Goal: Browse casually: Explore the website without a specific task or goal

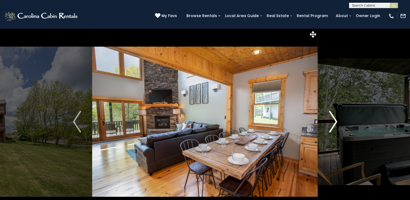
click at [336, 120] on img "Next" at bounding box center [333, 122] width 8 height 22
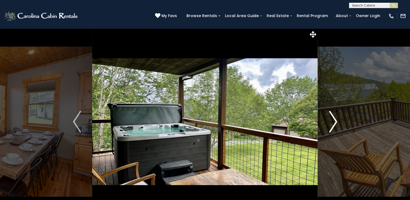
click at [336, 121] on img "Next" at bounding box center [333, 122] width 8 height 22
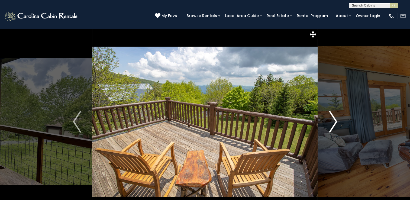
click at [336, 121] on img "Next" at bounding box center [333, 122] width 8 height 22
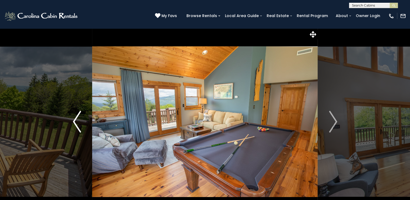
click at [72, 118] on button "Previous" at bounding box center [77, 121] width 30 height 187
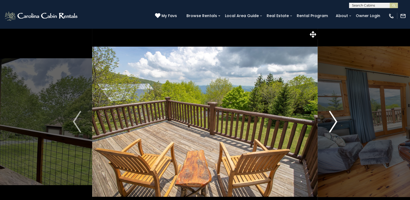
click at [336, 121] on img "Next" at bounding box center [333, 122] width 8 height 22
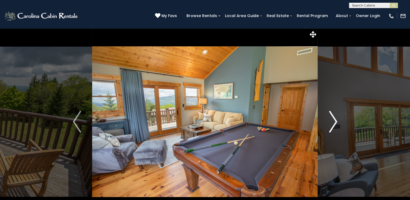
click at [336, 121] on img "Next" at bounding box center [333, 122] width 8 height 22
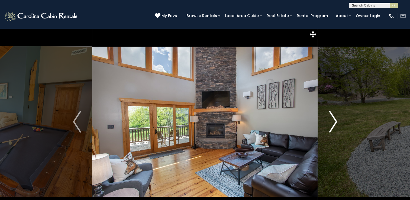
click at [336, 121] on img "Next" at bounding box center [333, 122] width 8 height 22
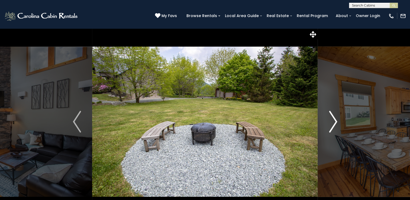
click at [336, 121] on img "Next" at bounding box center [333, 122] width 8 height 22
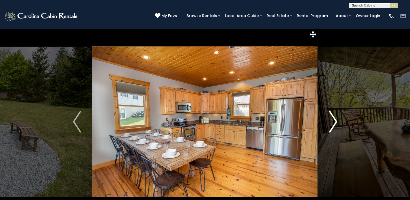
click at [336, 121] on img "Next" at bounding box center [333, 122] width 8 height 22
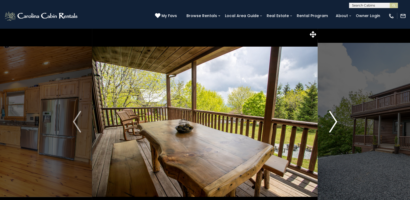
click at [336, 121] on img "Next" at bounding box center [333, 122] width 8 height 22
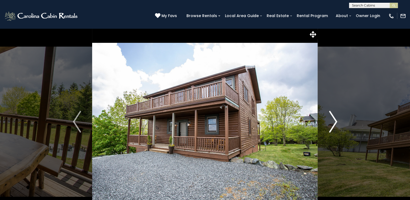
click at [336, 121] on img "Next" at bounding box center [333, 122] width 8 height 22
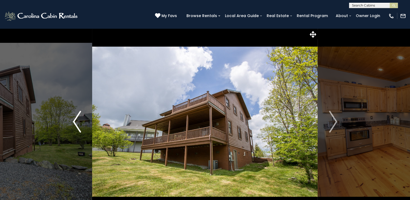
click at [73, 118] on img "Previous" at bounding box center [77, 122] width 8 height 22
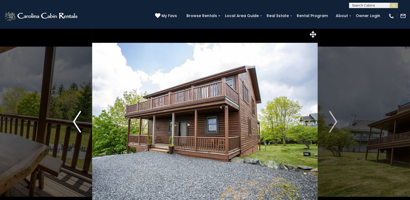
click at [74, 118] on img "Previous" at bounding box center [77, 122] width 8 height 22
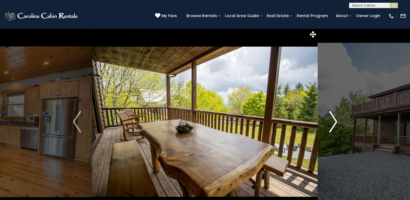
click at [333, 118] on img "Next" at bounding box center [333, 122] width 8 height 22
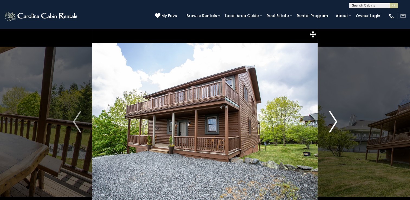
click at [333, 118] on img "Next" at bounding box center [333, 122] width 8 height 22
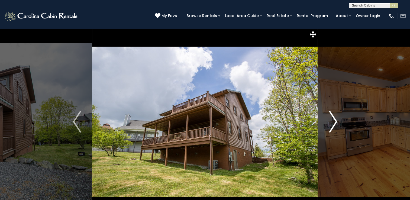
click at [333, 118] on img "Next" at bounding box center [333, 122] width 8 height 22
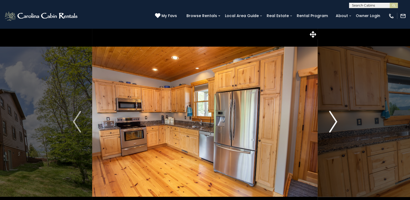
click at [333, 118] on img "Next" at bounding box center [333, 122] width 8 height 22
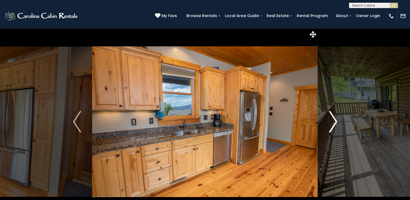
click at [333, 118] on img "Next" at bounding box center [333, 122] width 8 height 22
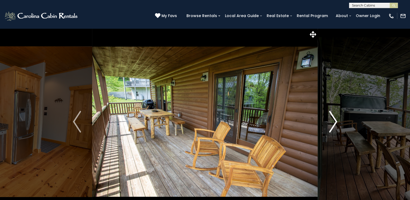
click at [333, 118] on img "Next" at bounding box center [333, 122] width 8 height 22
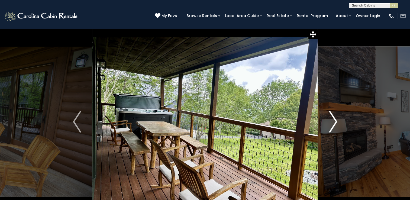
click at [333, 118] on img "Next" at bounding box center [333, 122] width 8 height 22
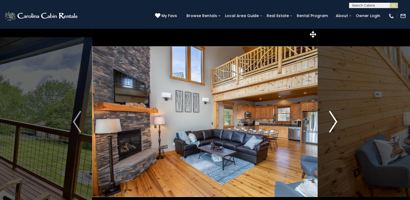
click at [333, 118] on img "Next" at bounding box center [333, 122] width 8 height 22
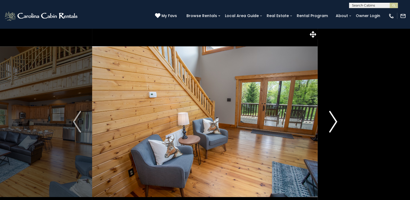
click at [333, 118] on img "Next" at bounding box center [333, 122] width 8 height 22
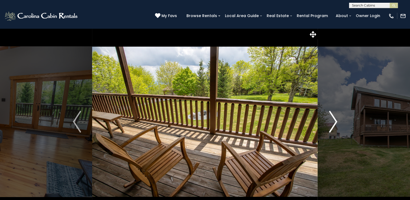
click at [333, 118] on img "Next" at bounding box center [333, 122] width 8 height 22
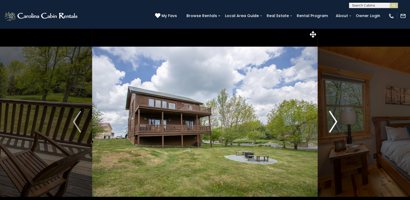
click at [333, 118] on img "Next" at bounding box center [333, 122] width 8 height 22
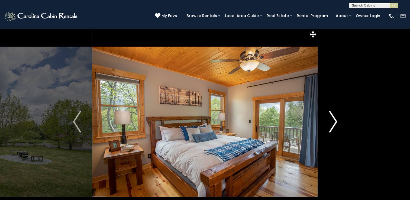
click at [333, 118] on img "Next" at bounding box center [333, 122] width 8 height 22
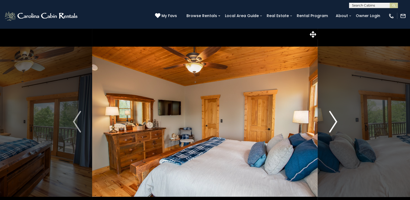
click at [337, 122] on button "Next" at bounding box center [333, 121] width 30 height 187
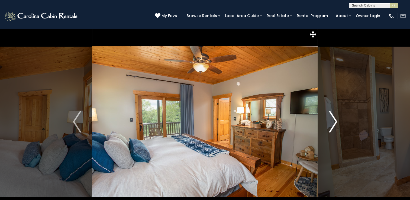
click at [337, 122] on button "Next" at bounding box center [333, 121] width 30 height 187
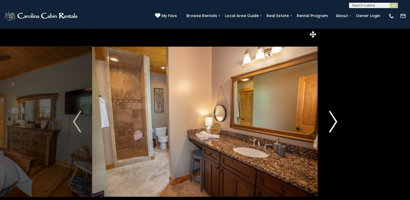
click at [337, 122] on button "Next" at bounding box center [333, 121] width 30 height 187
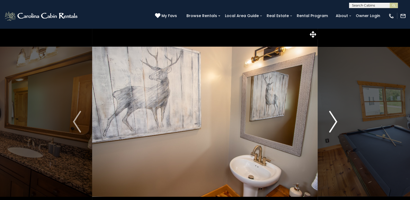
click at [337, 122] on button "Next" at bounding box center [333, 121] width 30 height 187
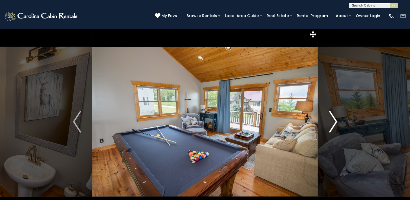
click at [337, 122] on button "Next" at bounding box center [333, 121] width 30 height 187
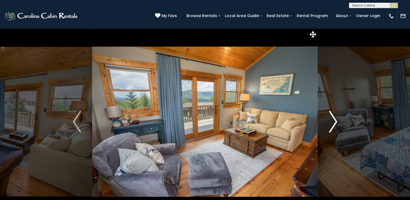
click at [337, 122] on button "Next" at bounding box center [333, 121] width 30 height 187
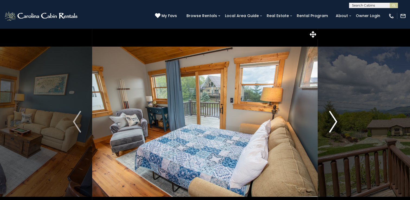
click at [337, 122] on button "Next" at bounding box center [333, 121] width 30 height 187
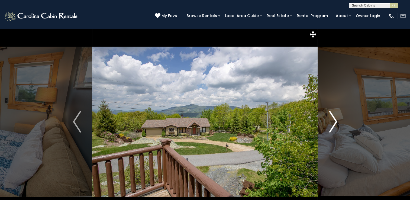
click at [337, 122] on button "Next" at bounding box center [333, 121] width 30 height 187
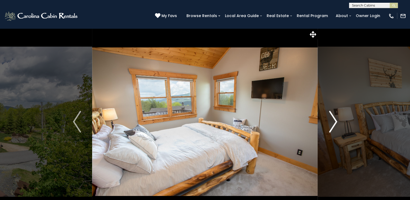
click at [337, 122] on button "Next" at bounding box center [333, 121] width 30 height 187
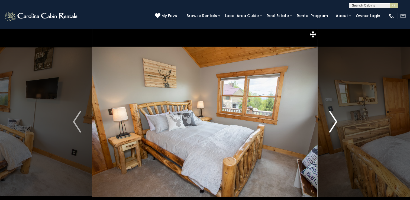
click at [337, 122] on button "Next" at bounding box center [333, 121] width 30 height 187
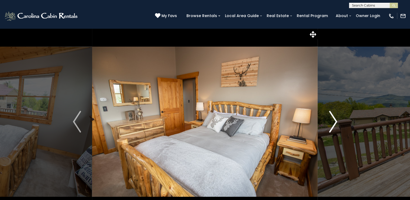
click at [337, 122] on button "Next" at bounding box center [333, 121] width 30 height 187
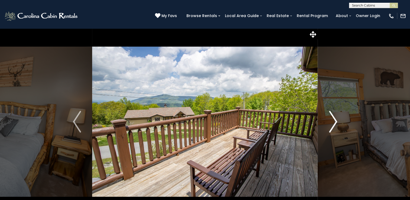
click at [337, 122] on button "Next" at bounding box center [333, 121] width 30 height 187
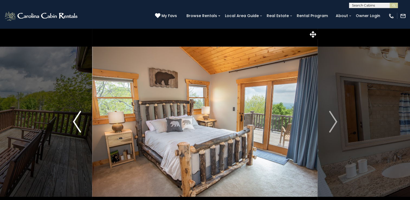
click at [74, 127] on img "Previous" at bounding box center [77, 122] width 8 height 22
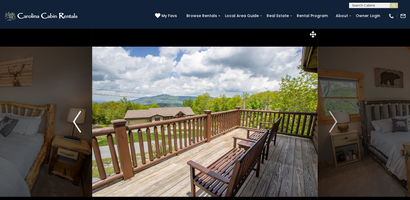
click at [74, 126] on img "Previous" at bounding box center [77, 122] width 8 height 22
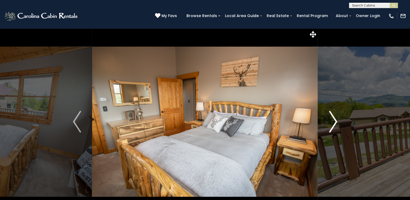
click at [338, 121] on button "Next" at bounding box center [333, 121] width 30 height 187
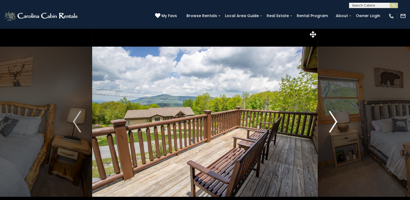
click at [337, 121] on button "Next" at bounding box center [333, 121] width 30 height 187
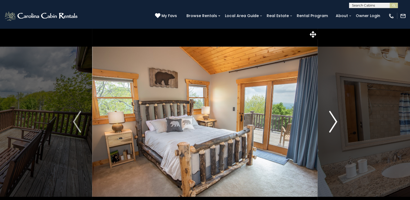
click at [335, 122] on img "Next" at bounding box center [333, 122] width 8 height 22
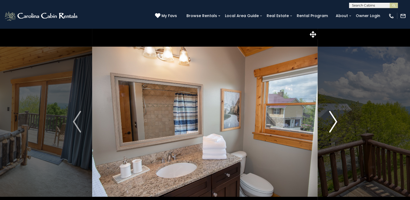
click at [335, 122] on img "Next" at bounding box center [333, 122] width 8 height 22
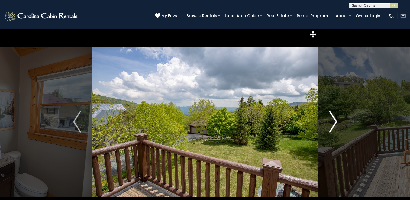
click at [335, 122] on img "Next" at bounding box center [333, 122] width 8 height 22
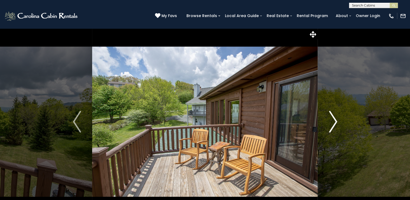
click at [335, 122] on img "Next" at bounding box center [333, 122] width 8 height 22
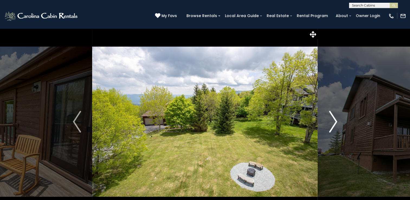
click at [335, 122] on img "Next" at bounding box center [333, 122] width 8 height 22
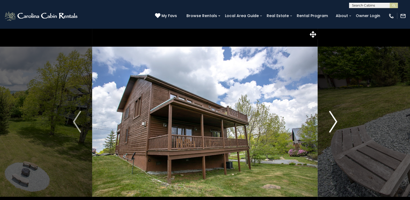
click at [335, 122] on img "Next" at bounding box center [333, 122] width 8 height 22
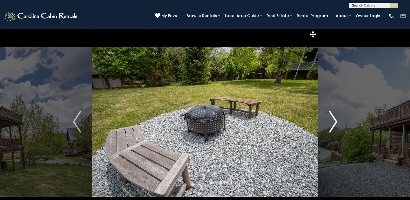
click at [335, 122] on img "Next" at bounding box center [333, 122] width 8 height 22
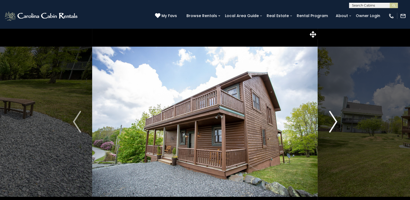
click at [335, 122] on img "Next" at bounding box center [333, 122] width 8 height 22
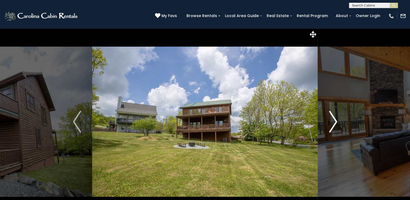
click at [335, 122] on img "Next" at bounding box center [333, 122] width 8 height 22
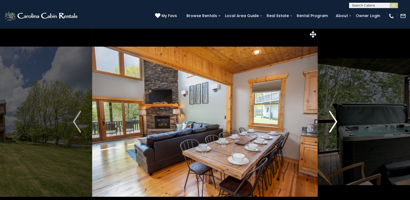
click at [335, 122] on img "Next" at bounding box center [333, 122] width 8 height 22
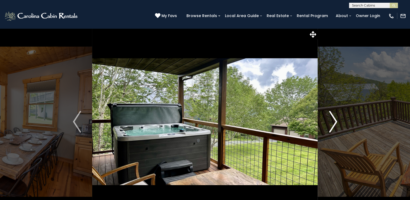
click at [335, 122] on img "Next" at bounding box center [333, 122] width 8 height 22
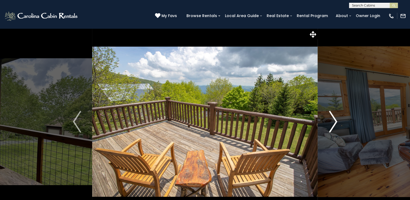
click at [335, 122] on img "Next" at bounding box center [333, 122] width 8 height 22
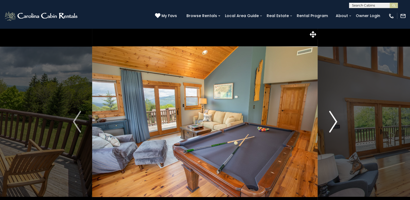
click at [335, 122] on img "Next" at bounding box center [333, 122] width 8 height 22
